Goal: Information Seeking & Learning: Learn about a topic

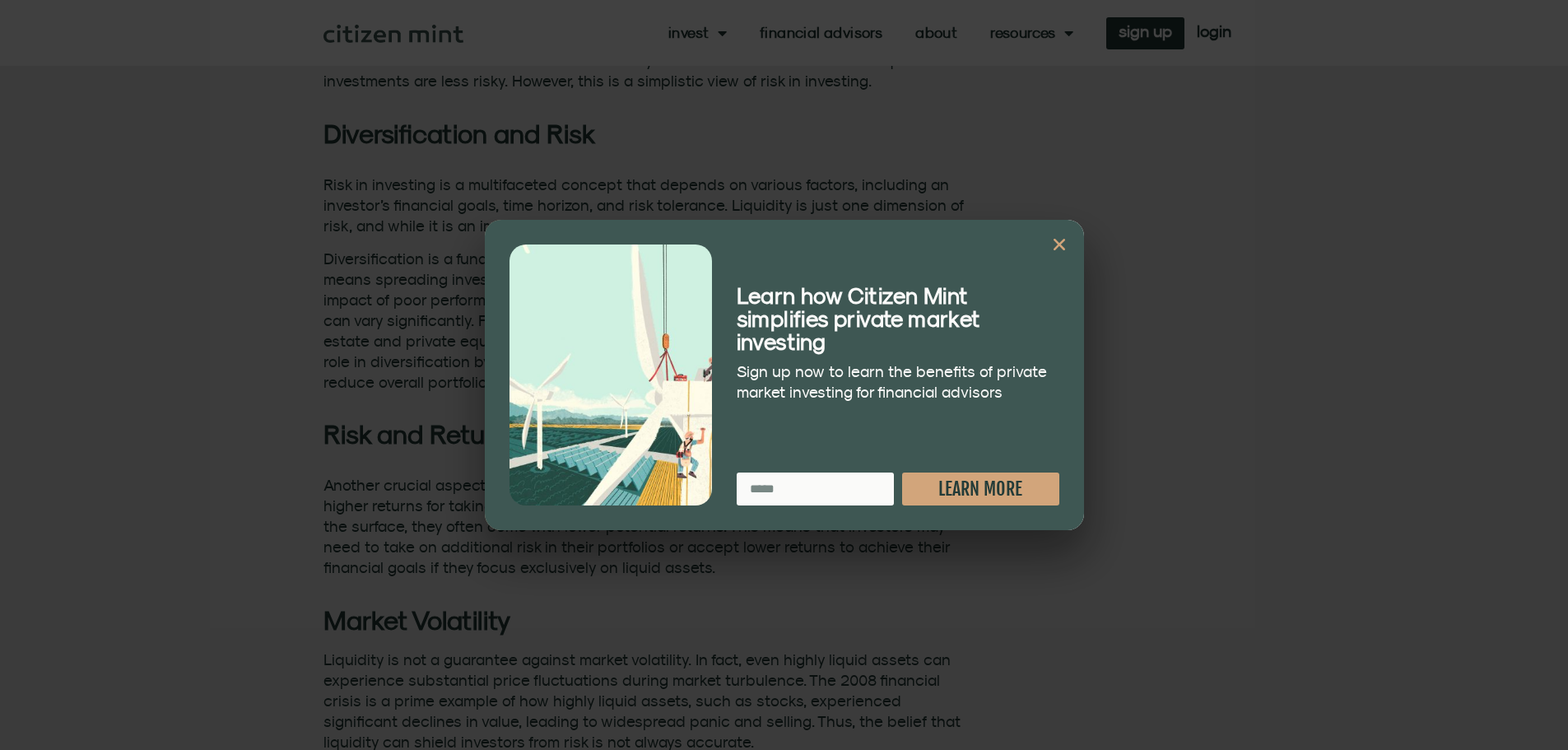
scroll to position [1070, 0]
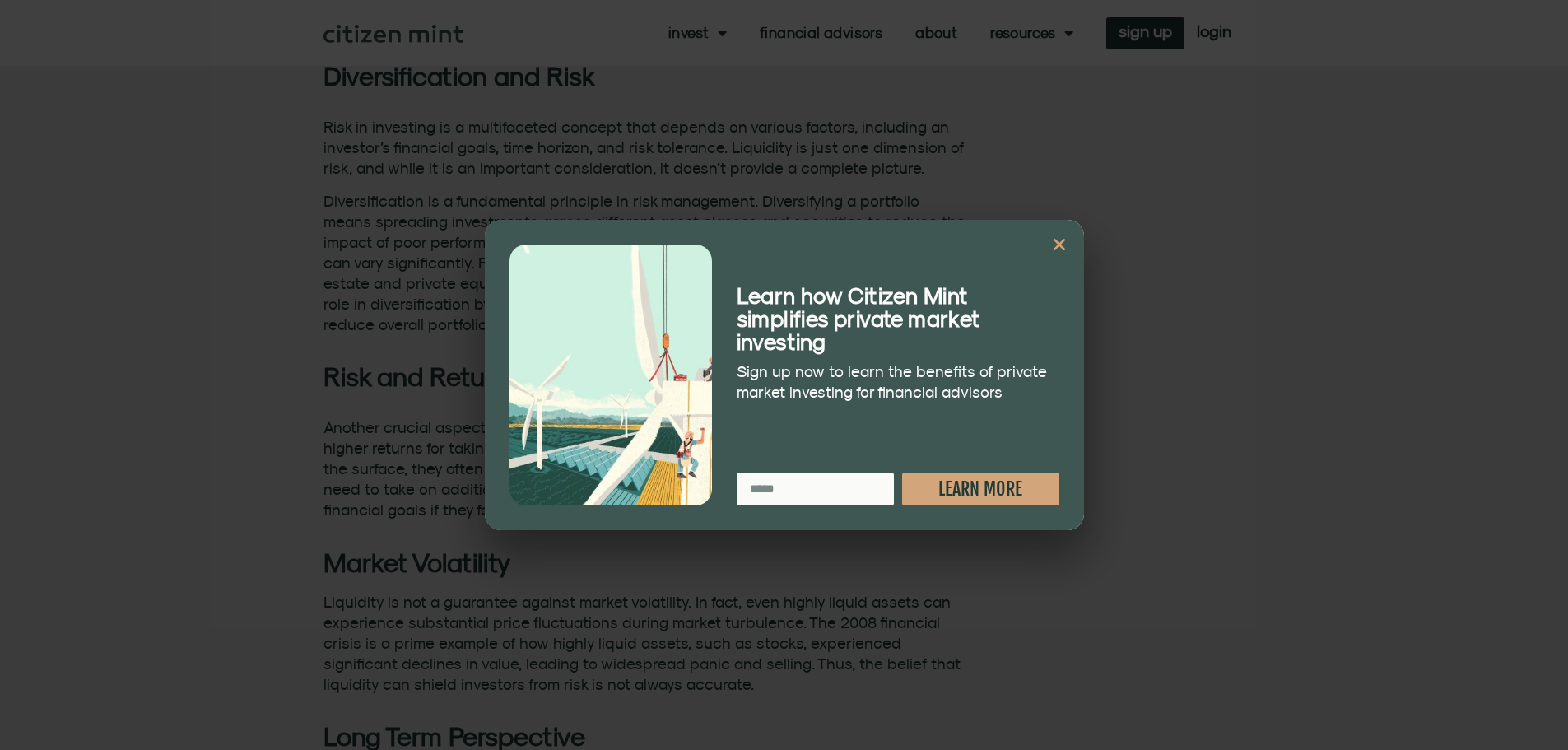
click at [1061, 241] on icon "Close" at bounding box center [1059, 244] width 17 height 17
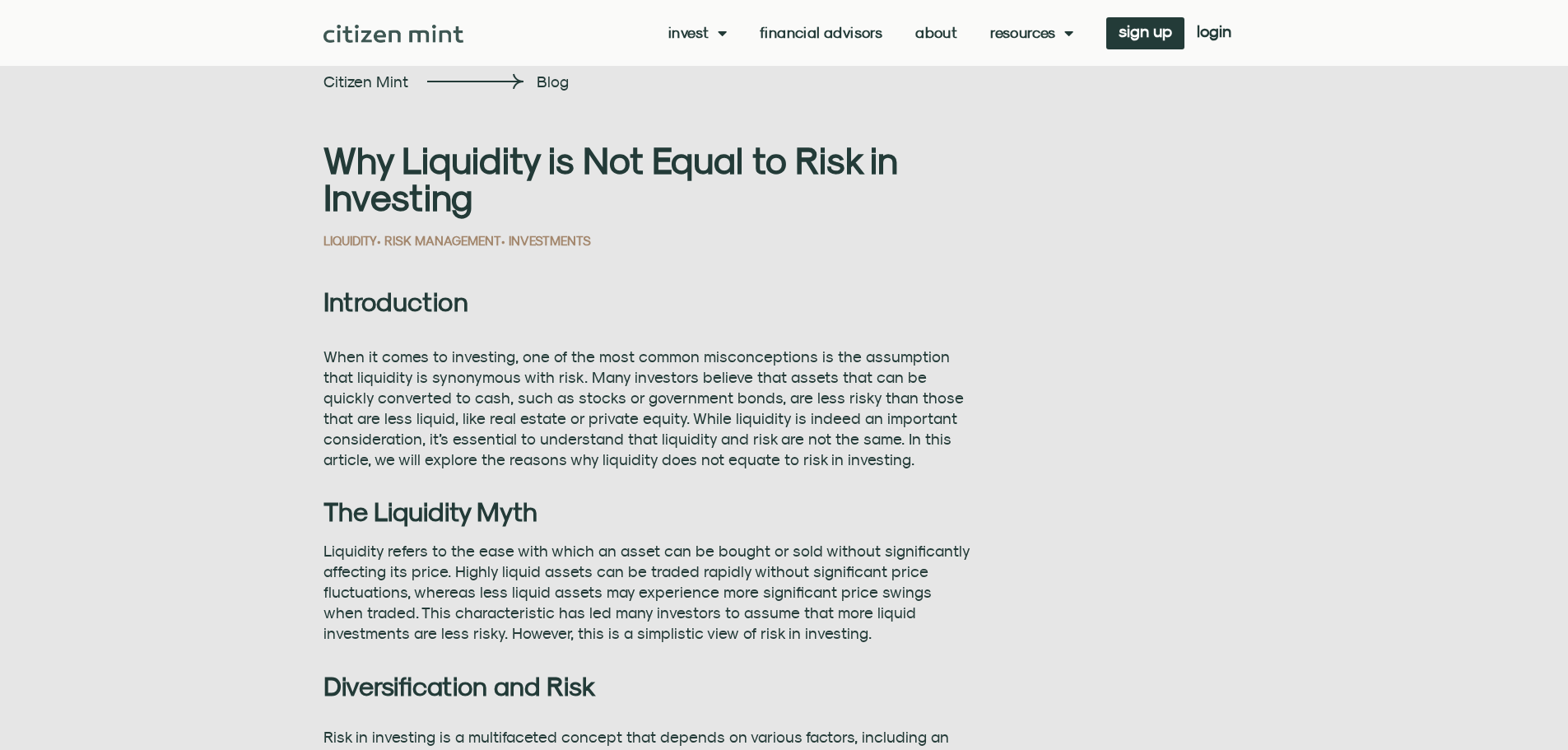
scroll to position [0, 0]
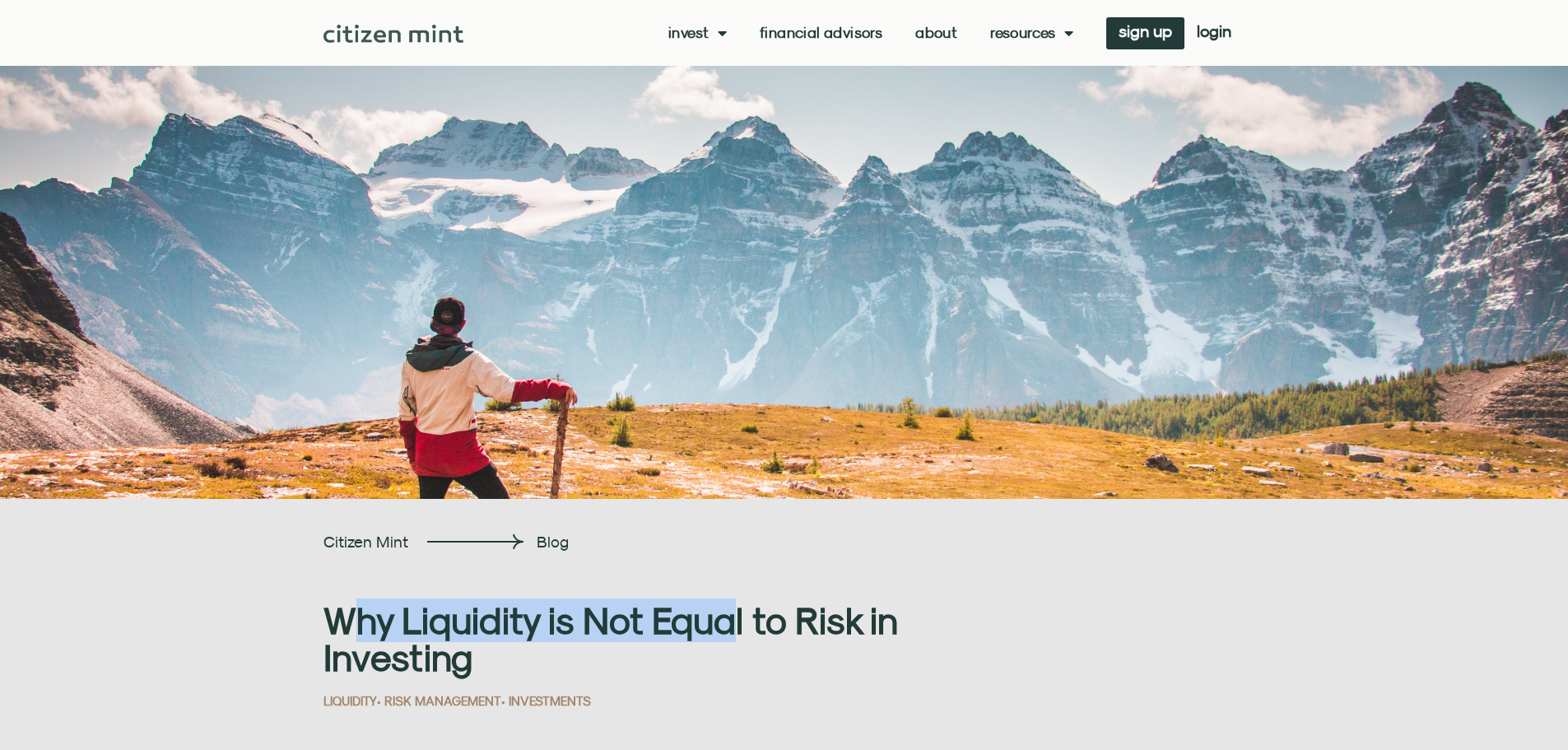
drag, startPoint x: 357, startPoint y: 620, endPoint x: 734, endPoint y: 634, distance: 377.3
click at [734, 634] on h1 "Why Liquidity is Not Equal to Risk in Investing" at bounding box center [646, 638] width 646 height 74
click at [732, 637] on h1 "Why Liquidity is Not Equal to Risk in Investing" at bounding box center [646, 638] width 646 height 74
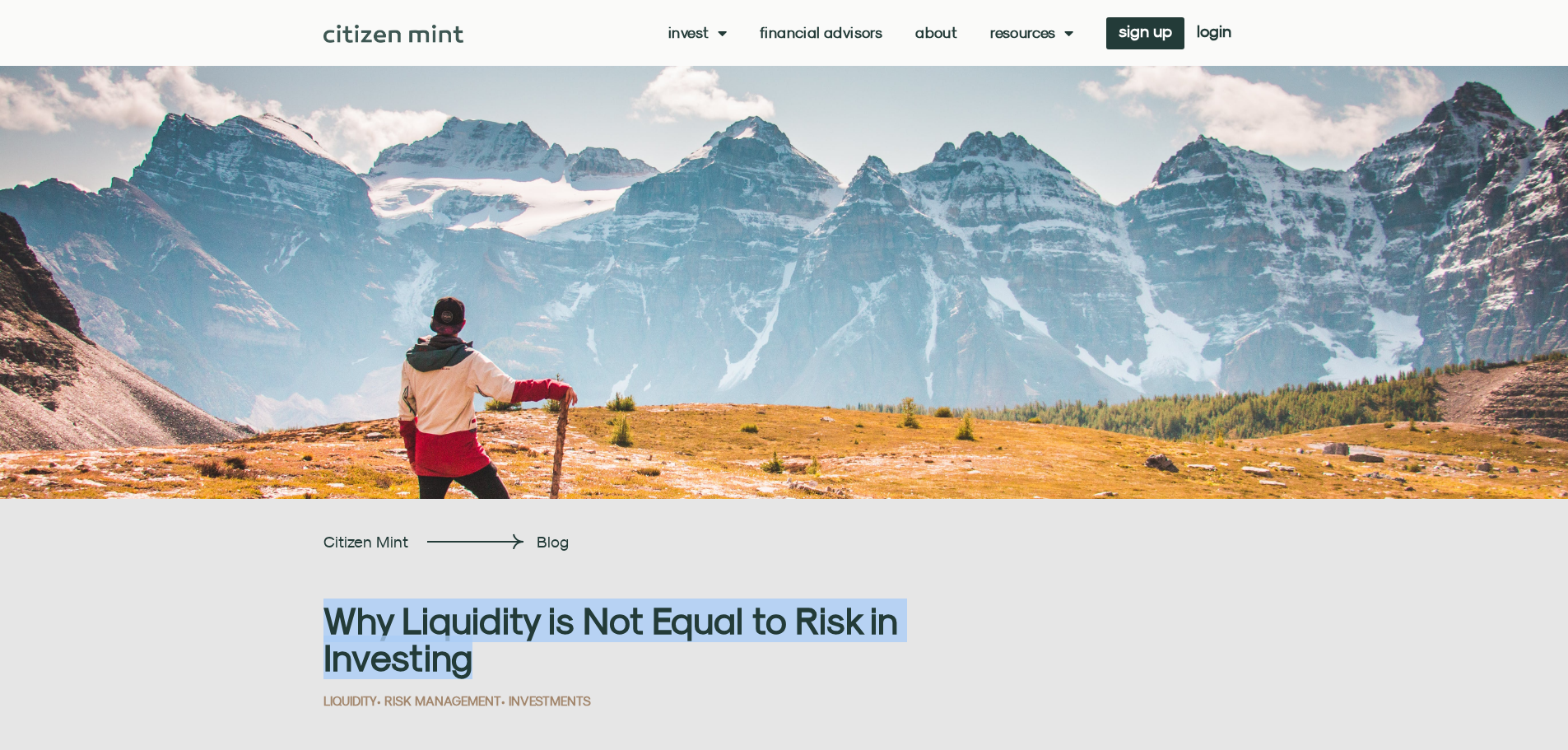
drag, startPoint x: 596, startPoint y: 660, endPoint x: 261, endPoint y: 617, distance: 337.7
click at [469, 626] on h1 "Why Liquidity is Not Equal to Risk in Investing" at bounding box center [646, 638] width 646 height 74
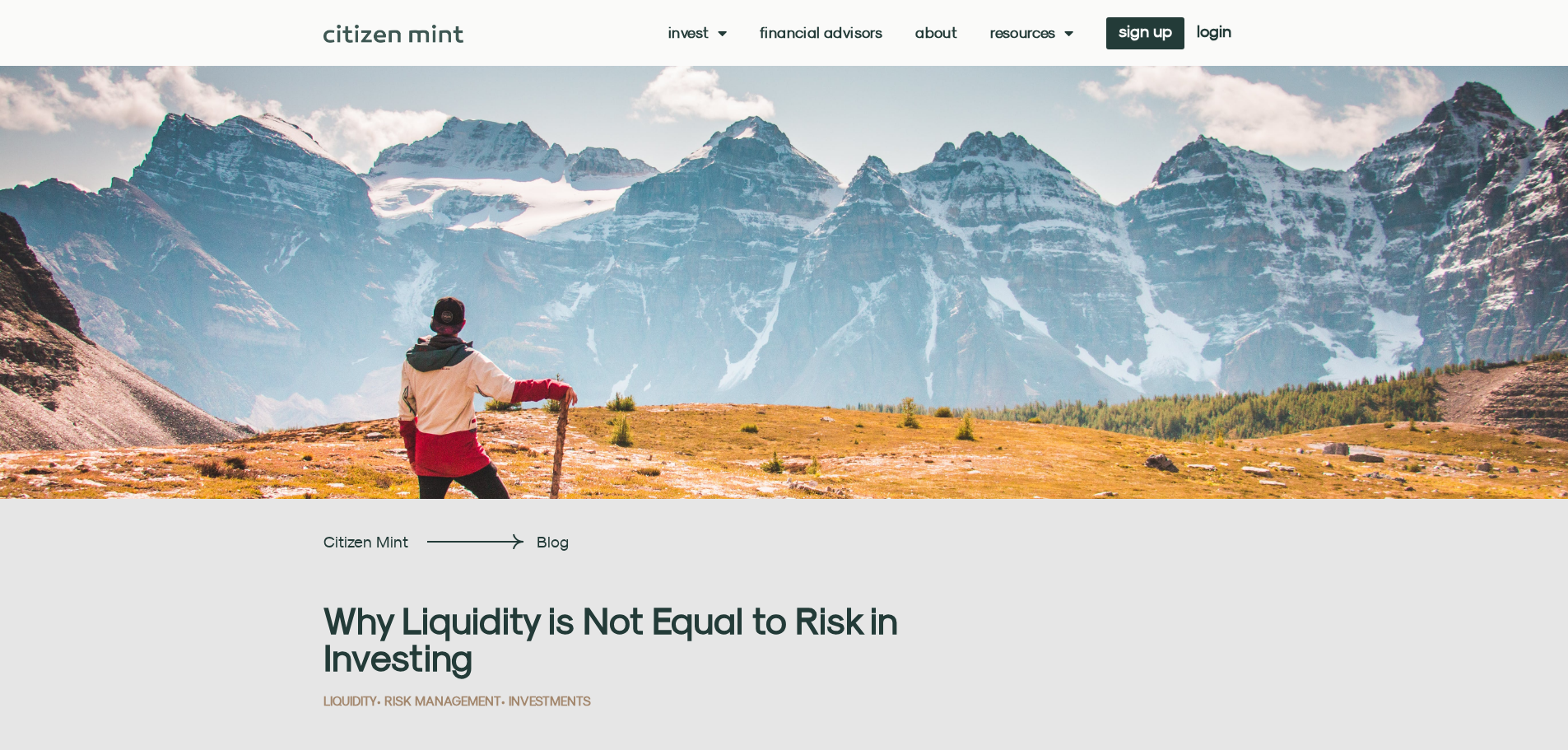
click at [715, 651] on h1 "Why Liquidity is Not Equal to Risk in Investing" at bounding box center [646, 638] width 646 height 74
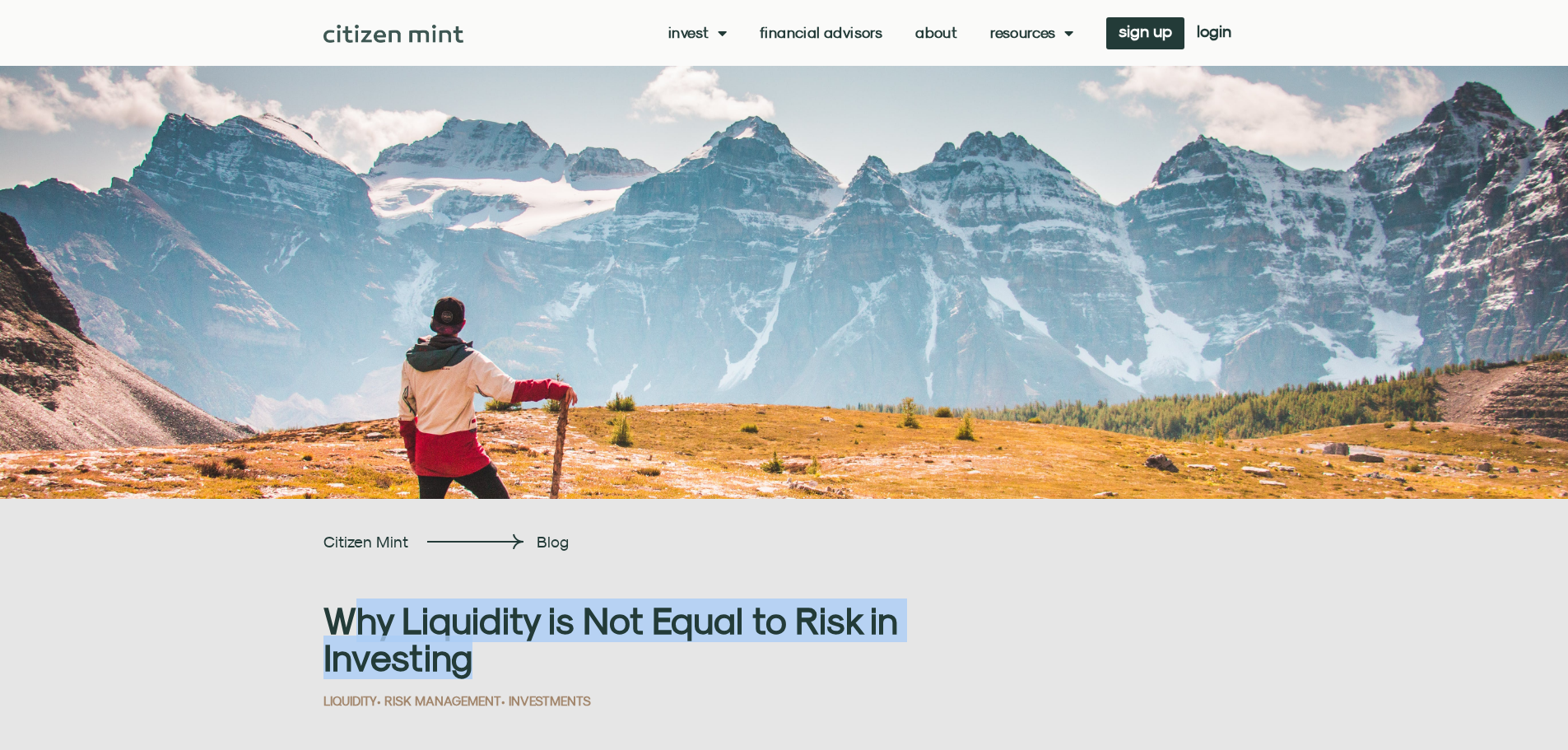
drag, startPoint x: 615, startPoint y: 665, endPoint x: 324, endPoint y: 612, distance: 295.8
click at [326, 615] on h1 "Why Liquidity is Not Equal to Risk in Investing" at bounding box center [646, 638] width 646 height 74
click at [662, 621] on h1 "Why Liquidity is Not Equal to Risk in Investing" at bounding box center [646, 638] width 646 height 74
drag, startPoint x: 386, startPoint y: 623, endPoint x: 586, endPoint y: 672, distance: 205.9
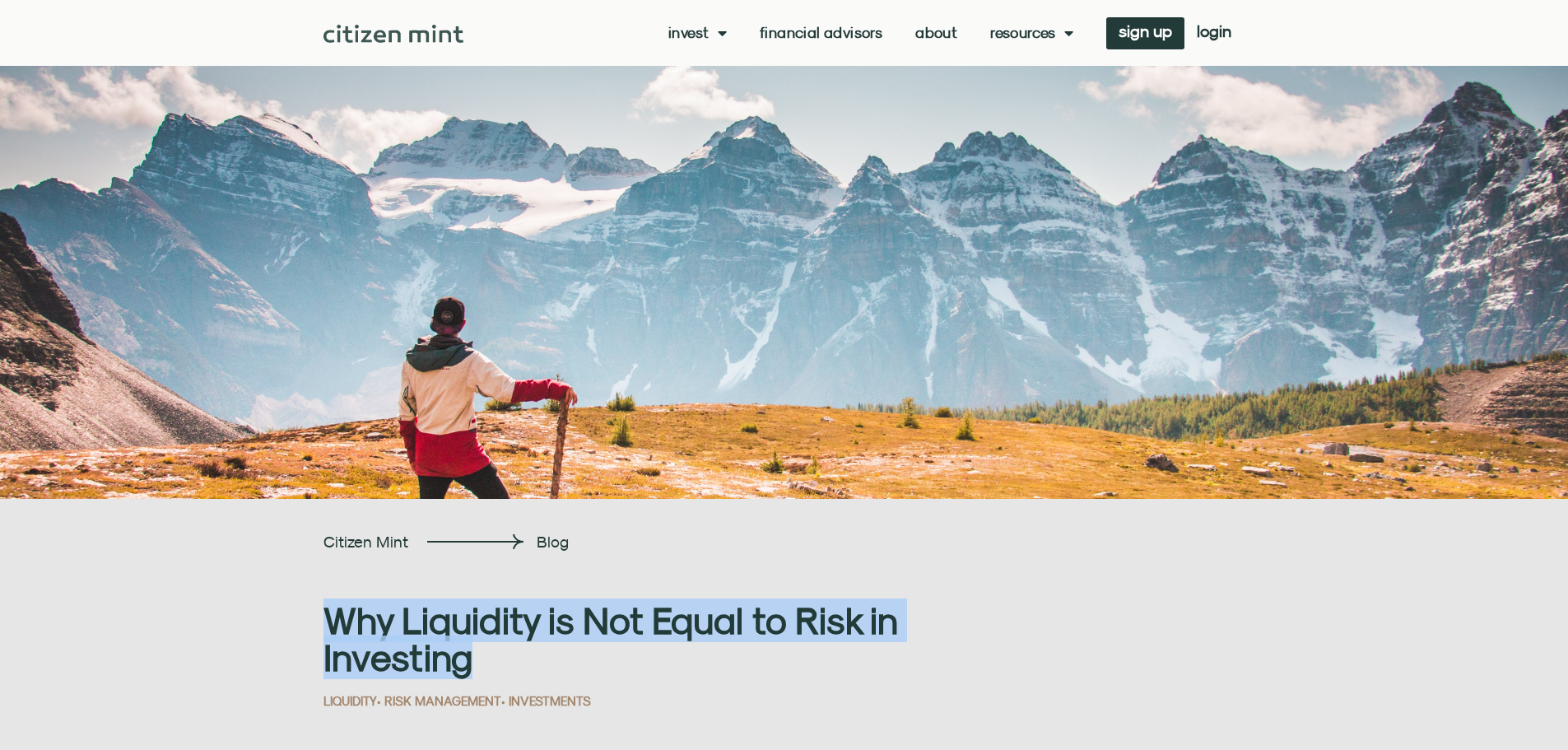
click at [590, 673] on h1 "Why Liquidity is Not Equal to Risk in Investing" at bounding box center [646, 638] width 646 height 74
